Goal: Navigation & Orientation: Understand site structure

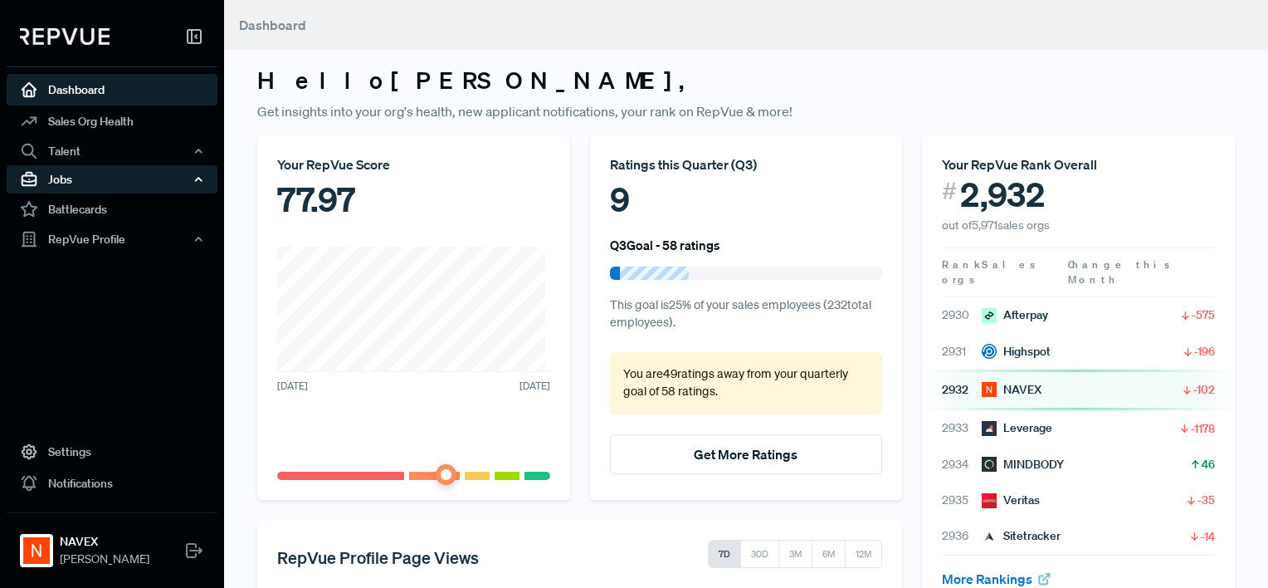
click at [85, 171] on div "Jobs" at bounding box center [112, 179] width 211 height 28
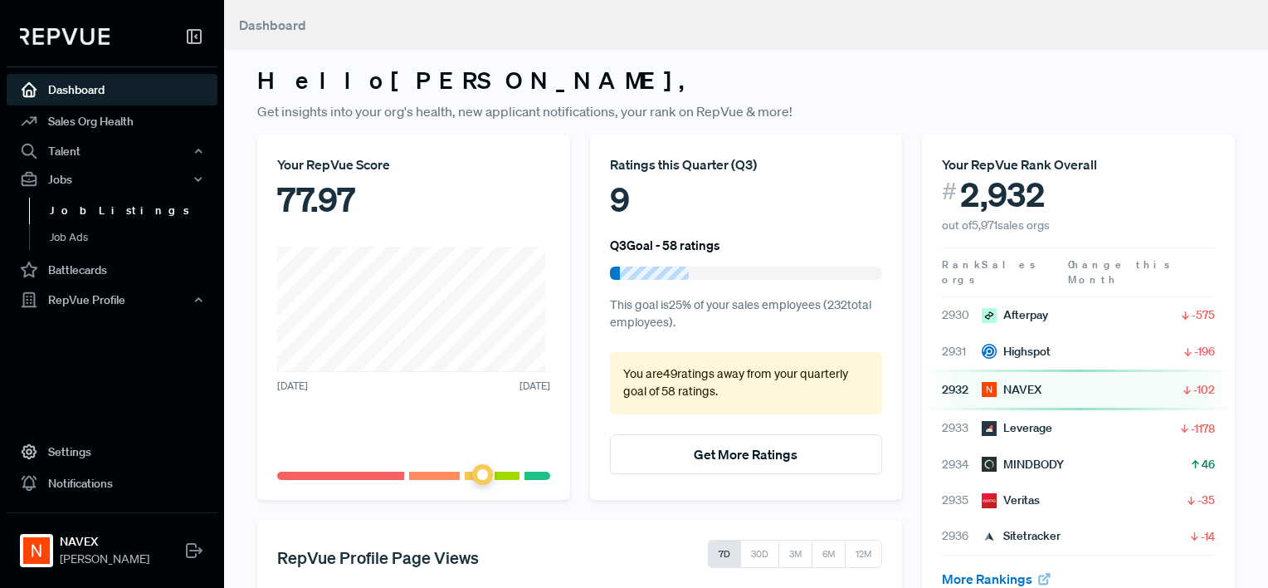
click at [98, 204] on link "Job Listings" at bounding box center [134, 210] width 211 height 27
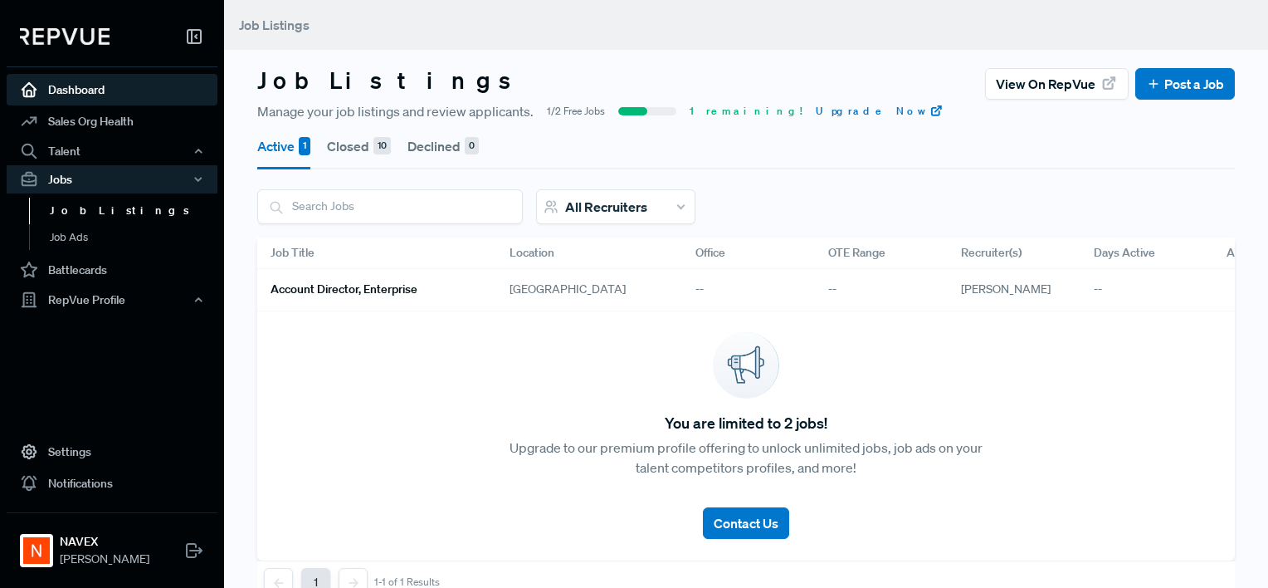
click at [93, 85] on link "Dashboard" at bounding box center [112, 90] width 211 height 32
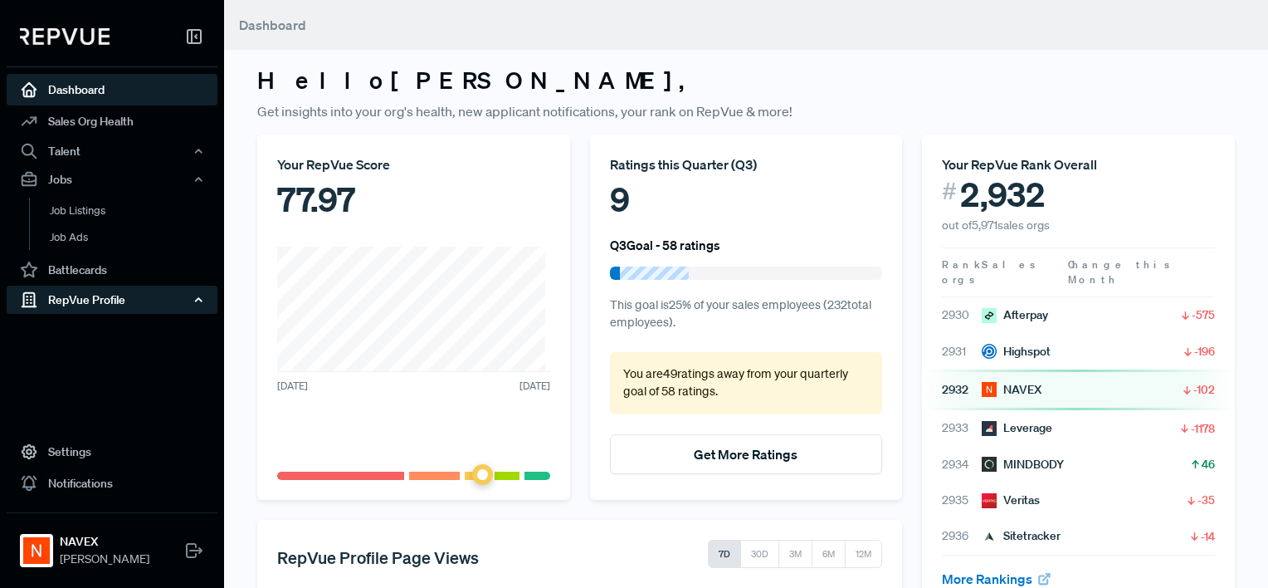
click at [107, 298] on div "RepVue Profile" at bounding box center [112, 299] width 211 height 28
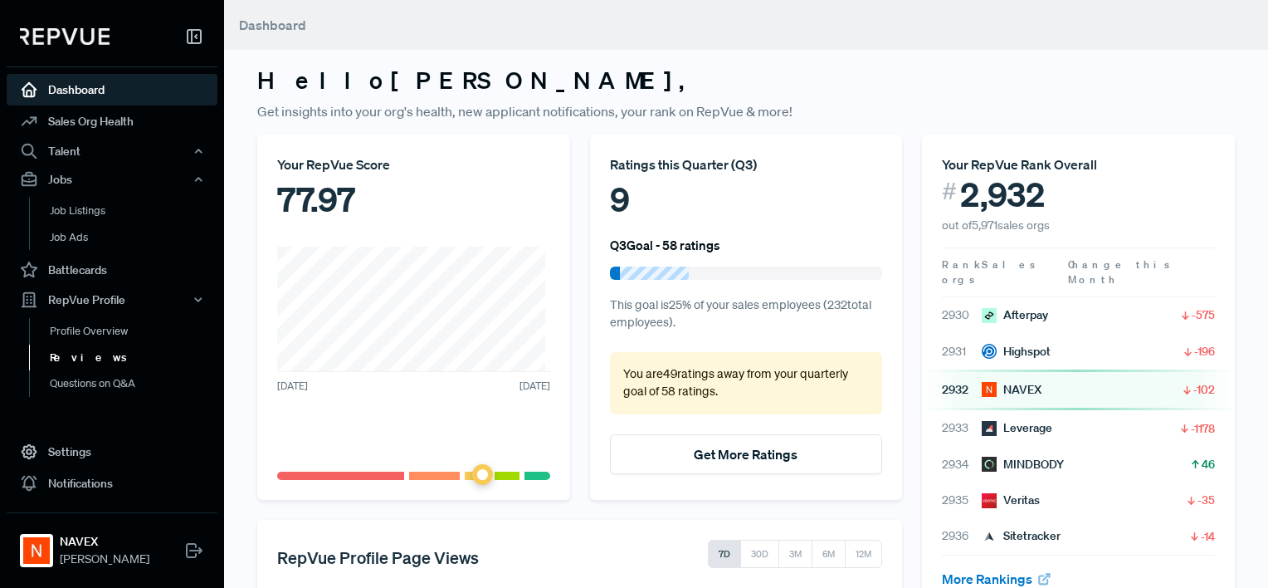
click at [76, 356] on link "Reviews" at bounding box center [134, 357] width 211 height 27
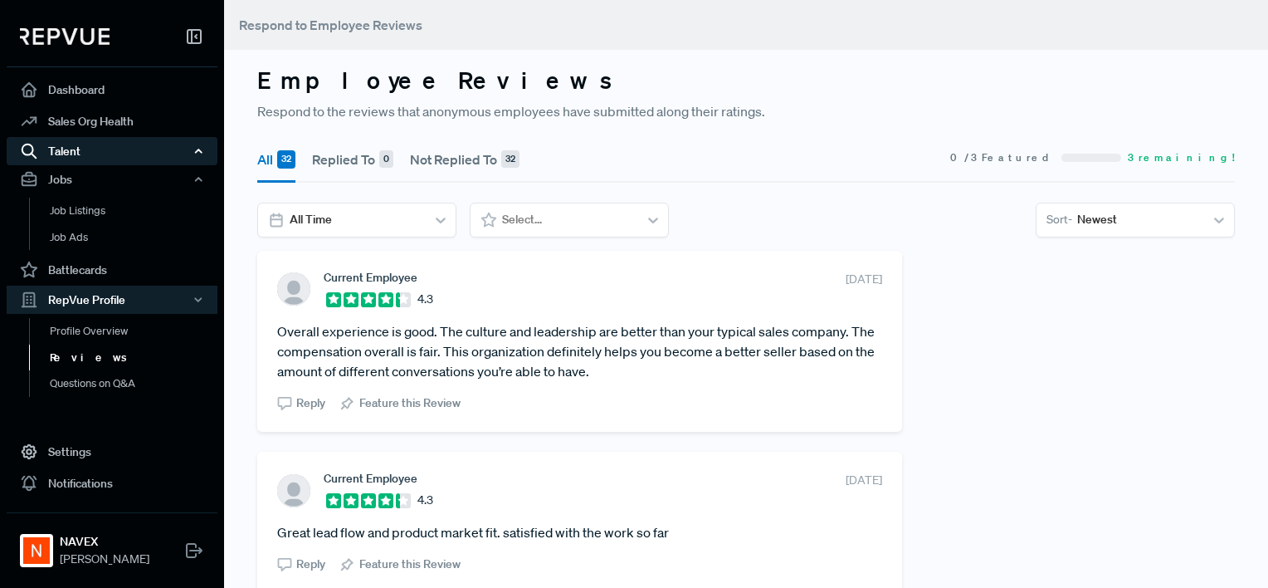
click at [61, 156] on div "Talent" at bounding box center [112, 151] width 211 height 28
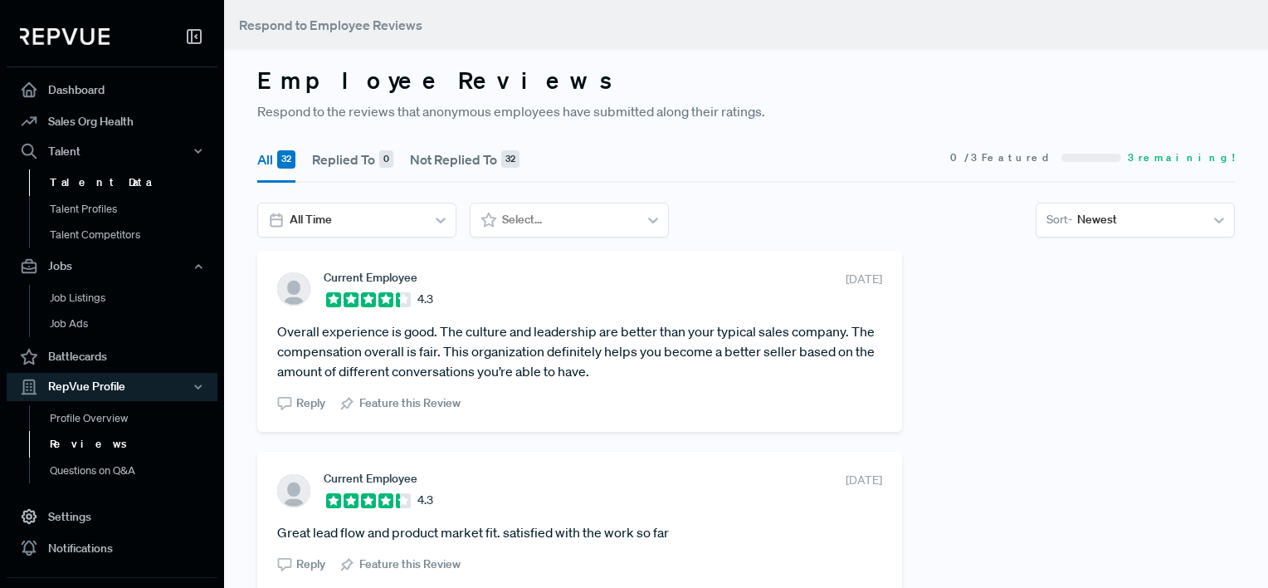
click at [91, 186] on link "Talent Data" at bounding box center [134, 182] width 211 height 27
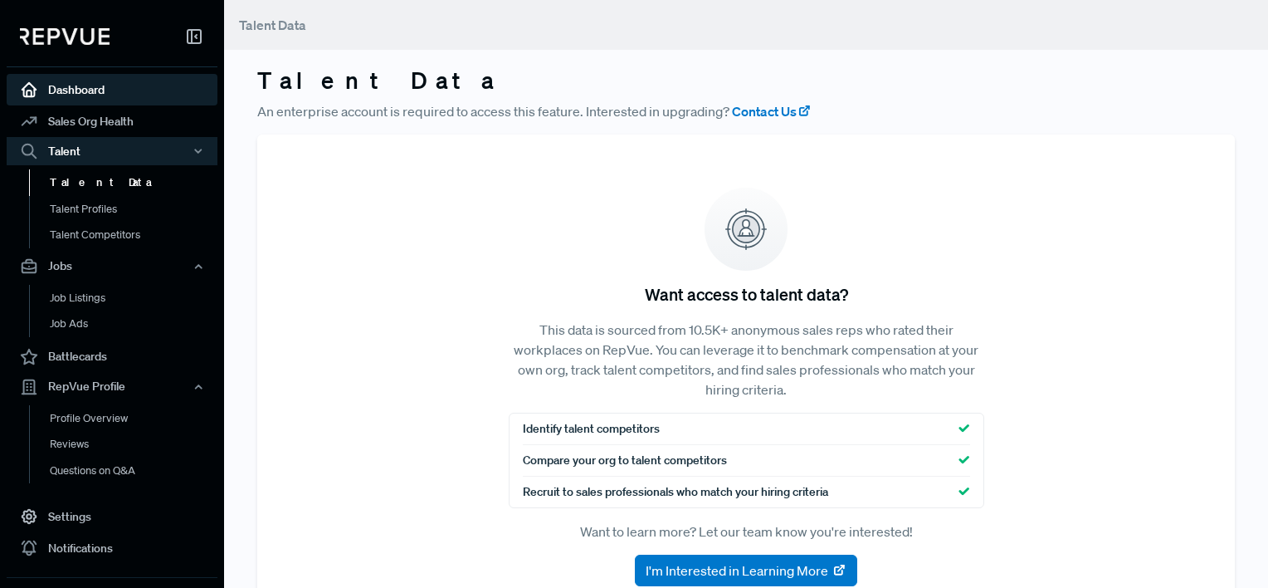
click at [74, 87] on link "Dashboard" at bounding box center [112, 90] width 211 height 32
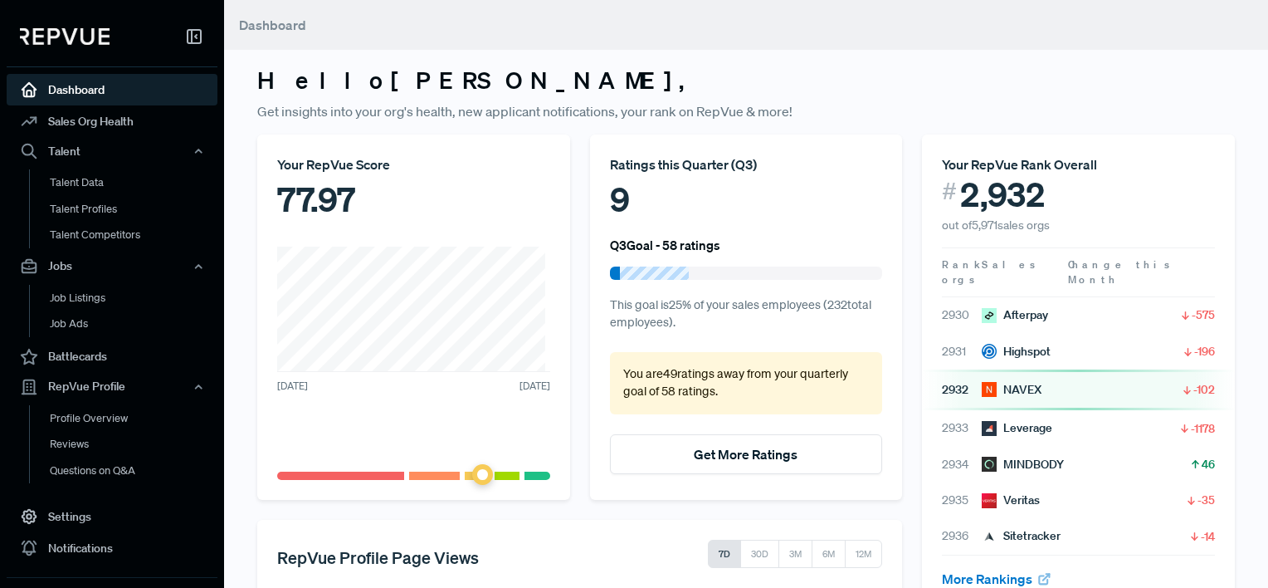
scroll to position [357, 0]
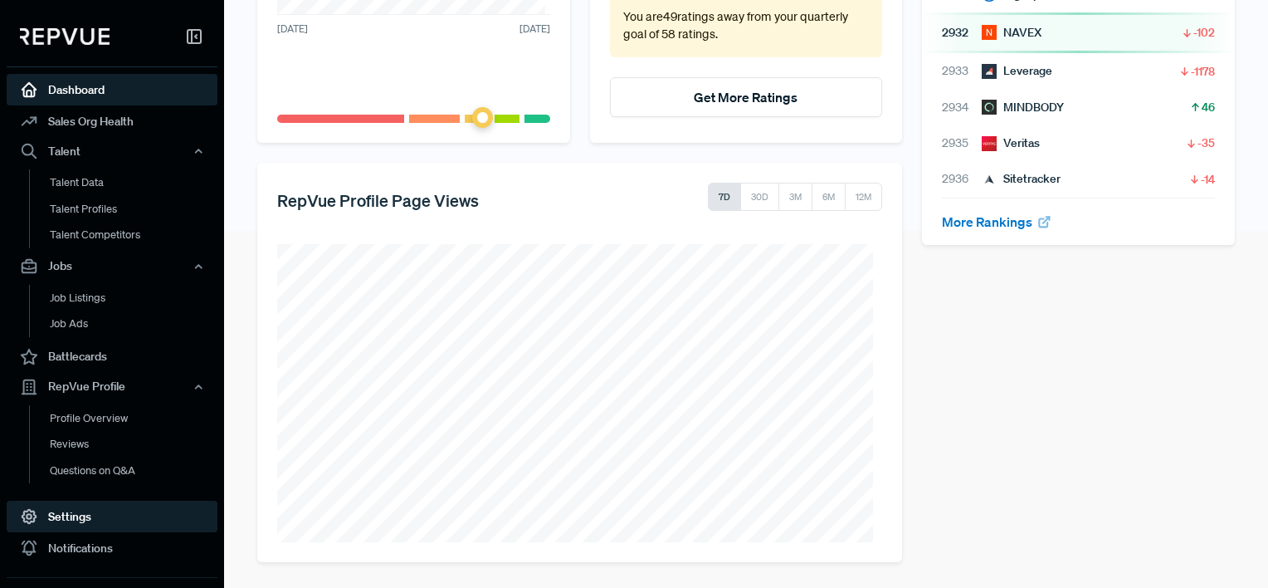
click at [91, 516] on link "Settings" at bounding box center [112, 516] width 211 height 32
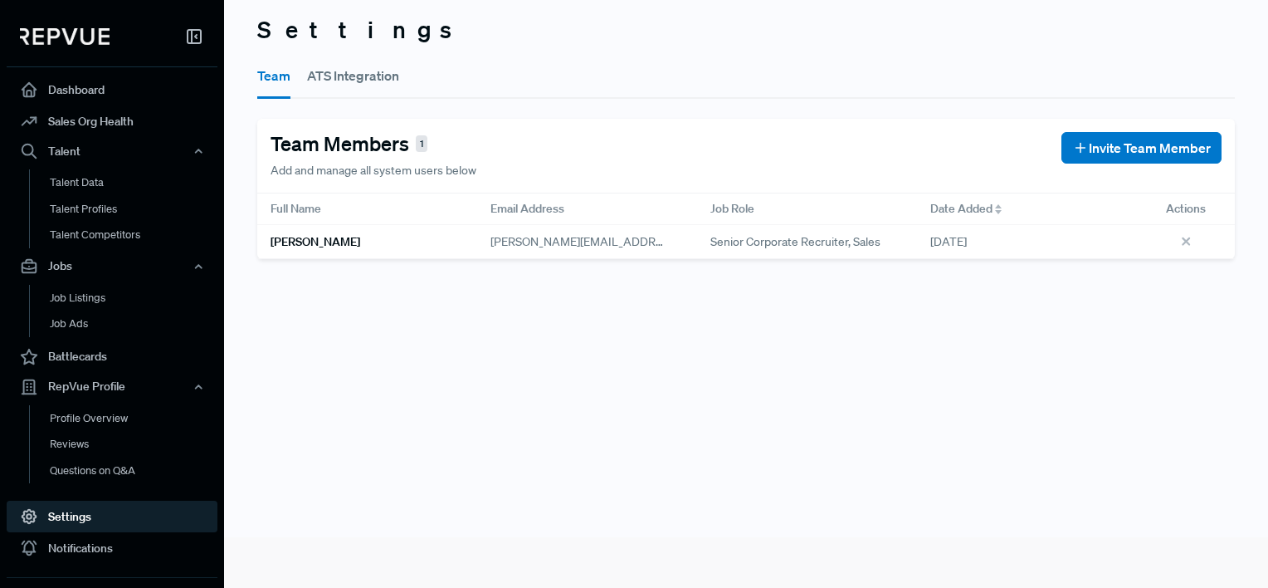
click at [349, 76] on button "ATS Integration" at bounding box center [353, 75] width 92 height 46
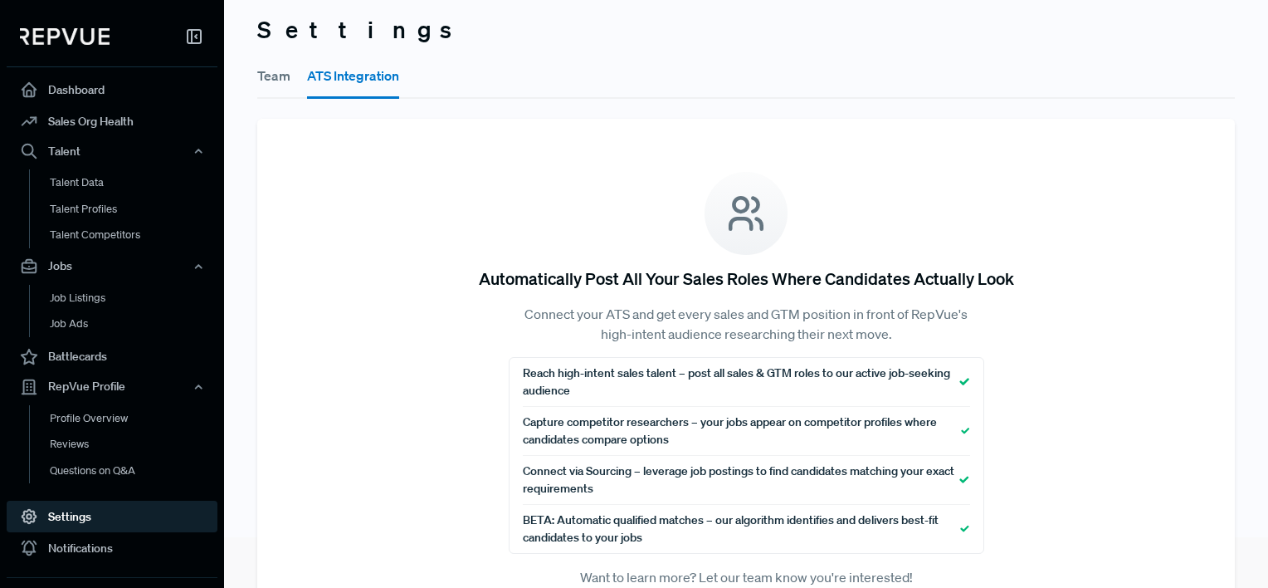
click at [271, 76] on button "Team" at bounding box center [273, 75] width 33 height 46
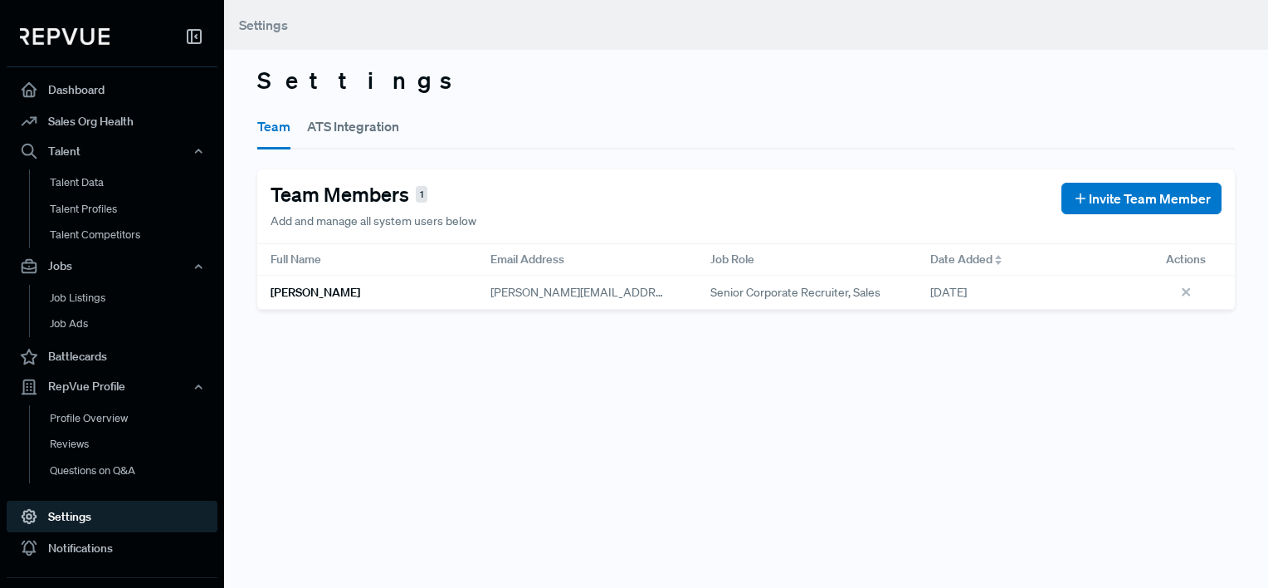
click at [71, 37] on img at bounding box center [65, 36] width 90 height 17
click at [193, 37] on icon at bounding box center [194, 37] width 20 height 20
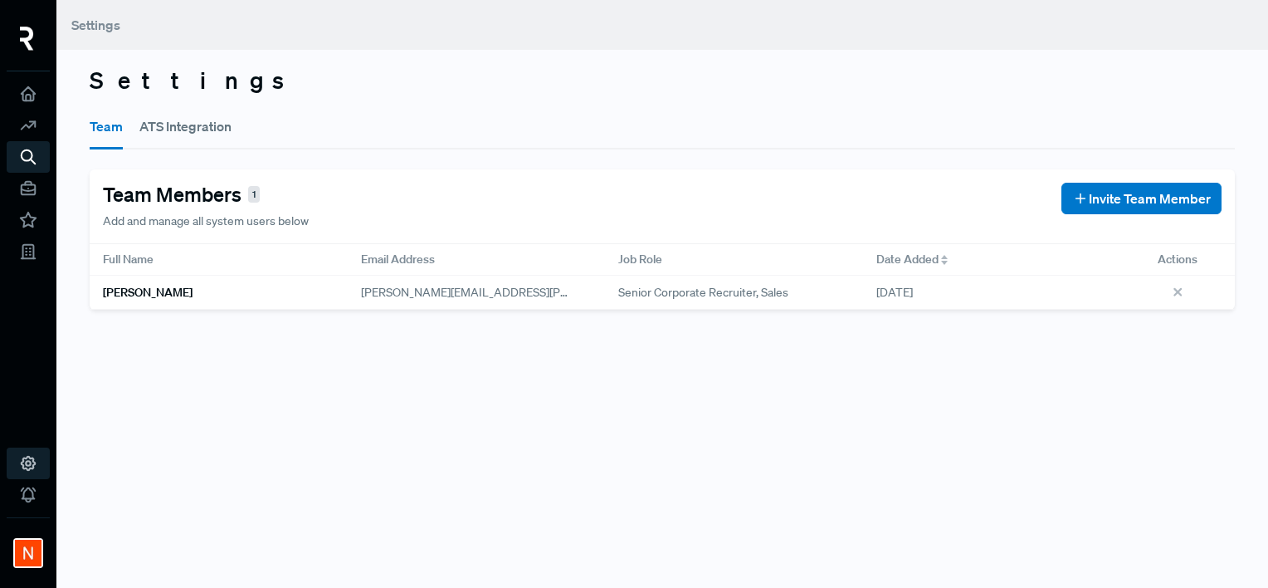
click at [136, 288] on h6 "[PERSON_NAME]" at bounding box center [148, 292] width 90 height 14
click at [28, 94] on use at bounding box center [29, 94] width 14 height 14
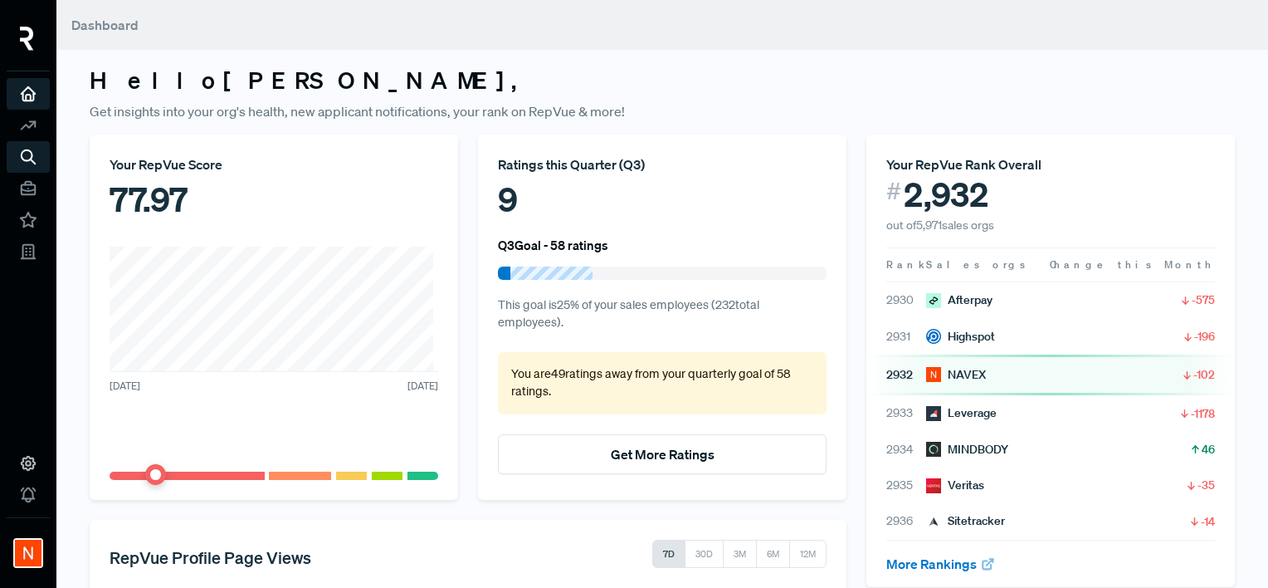
scroll to position [412, 0]
